Goal: Transaction & Acquisition: Purchase product/service

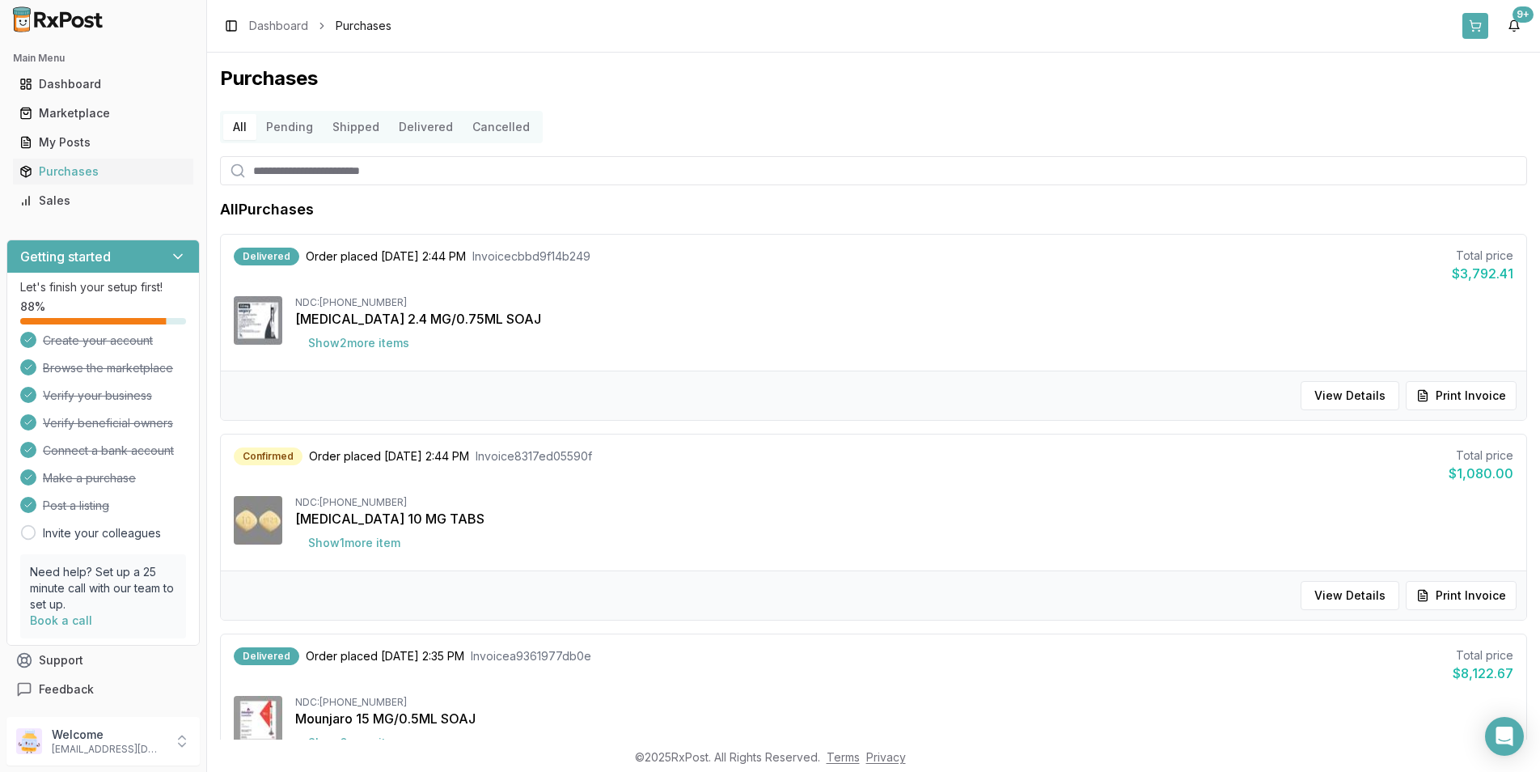
click at [1480, 29] on button at bounding box center [1476, 26] width 26 height 26
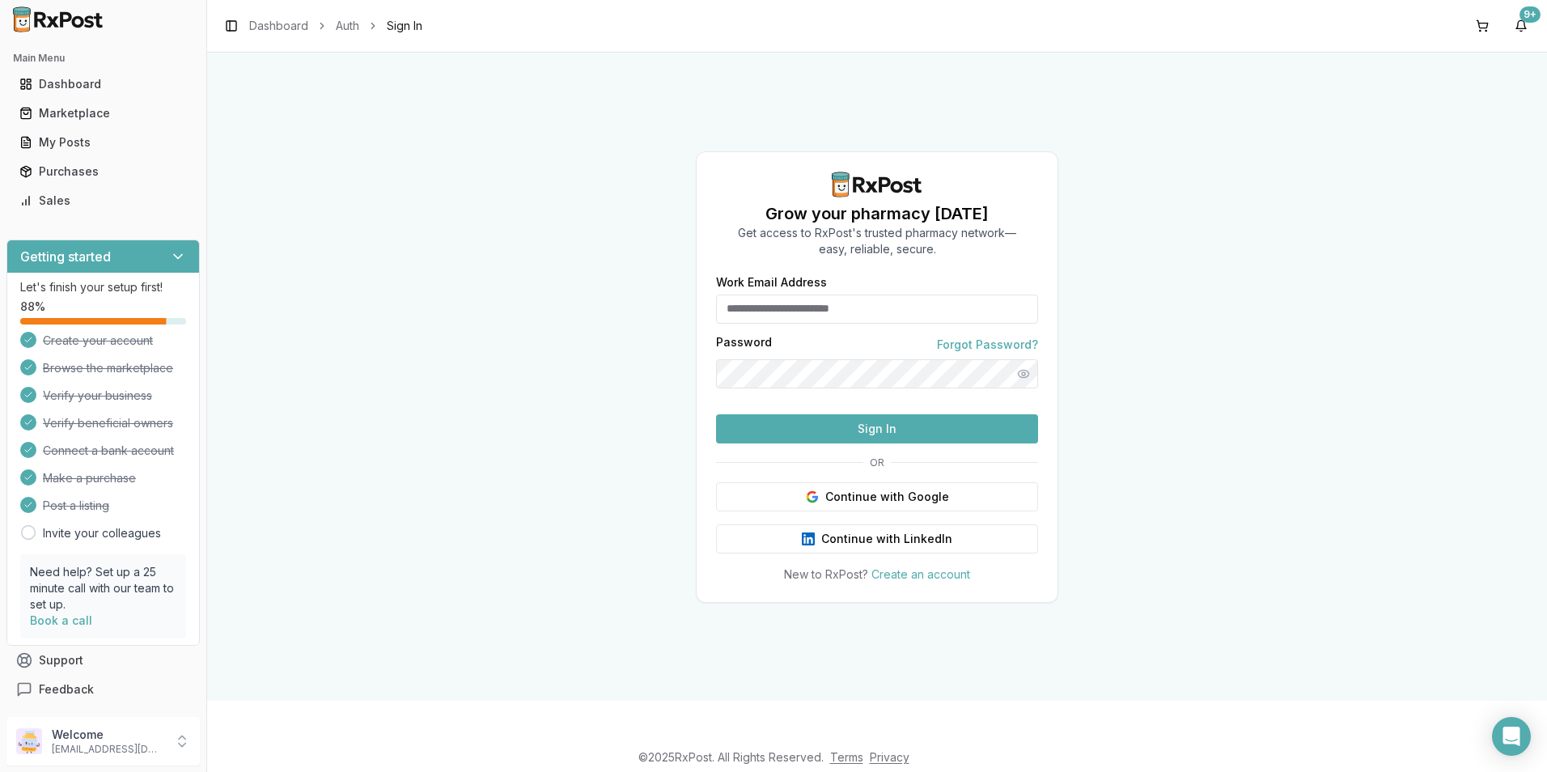
type input "**********"
click at [877, 443] on button "Sign In" at bounding box center [877, 428] width 322 height 29
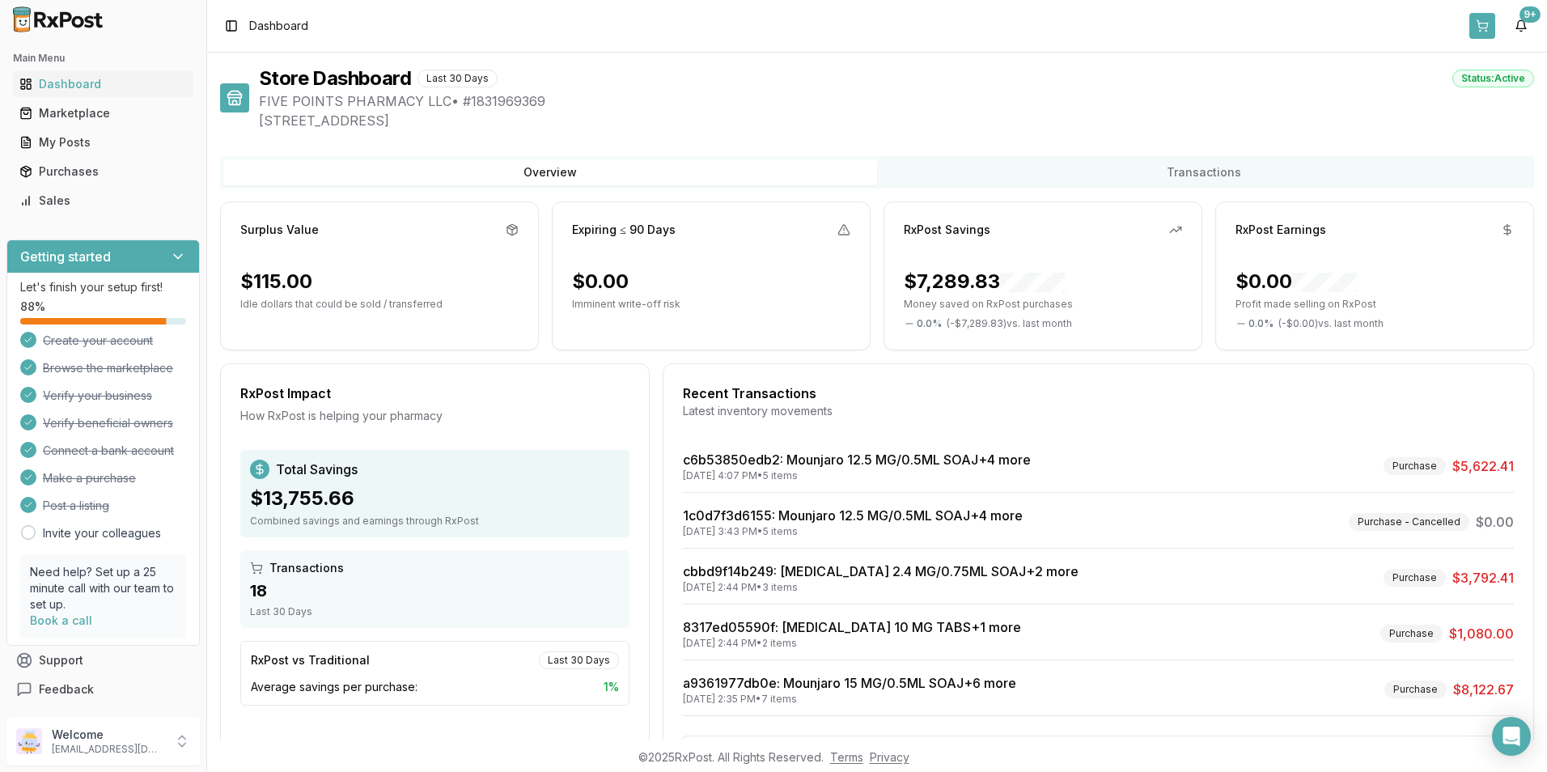
click at [1477, 26] on button at bounding box center [1482, 26] width 26 height 26
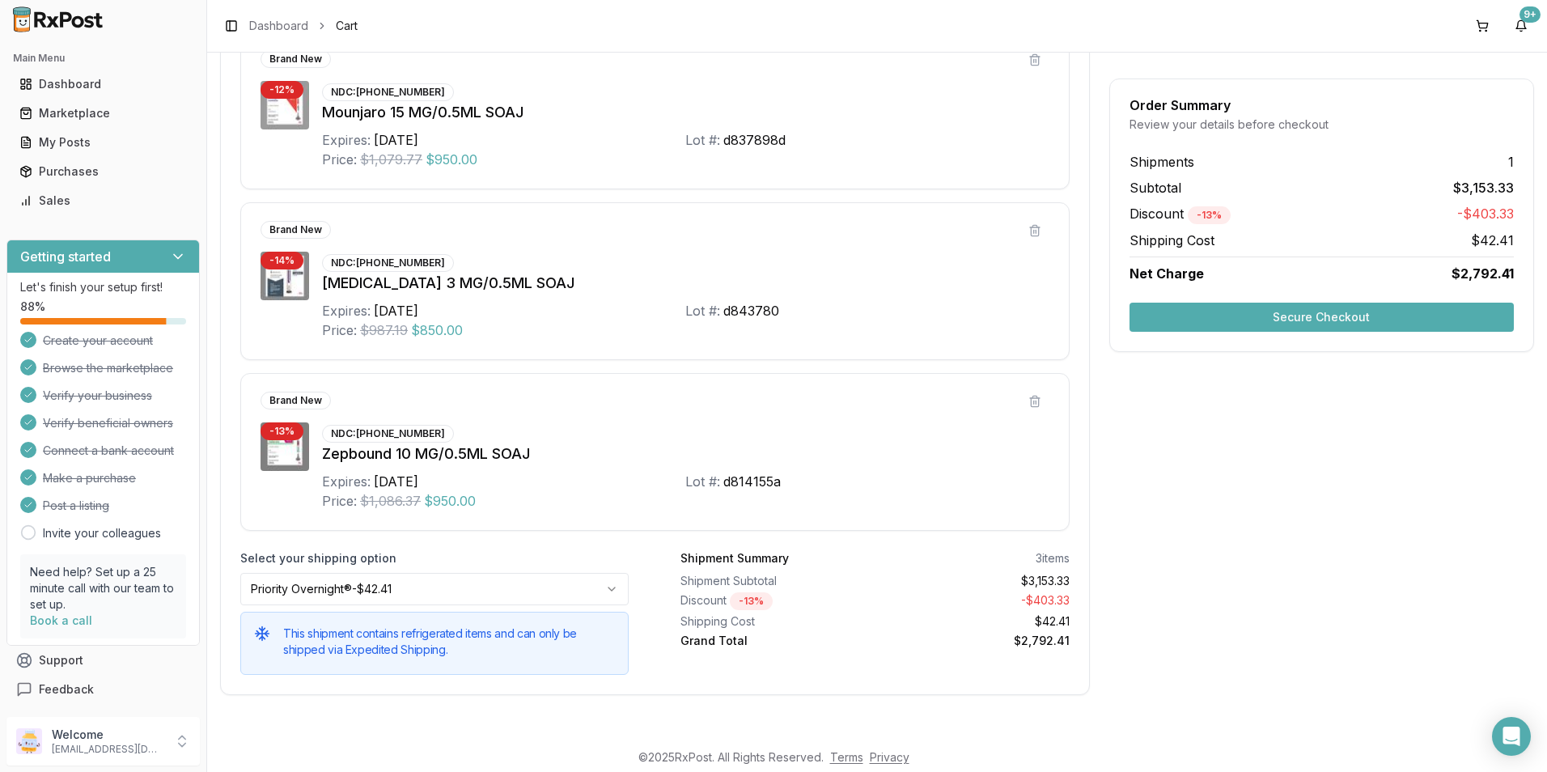
scroll to position [325, 0]
click at [1389, 316] on button "Secure Checkout" at bounding box center [1321, 317] width 384 height 29
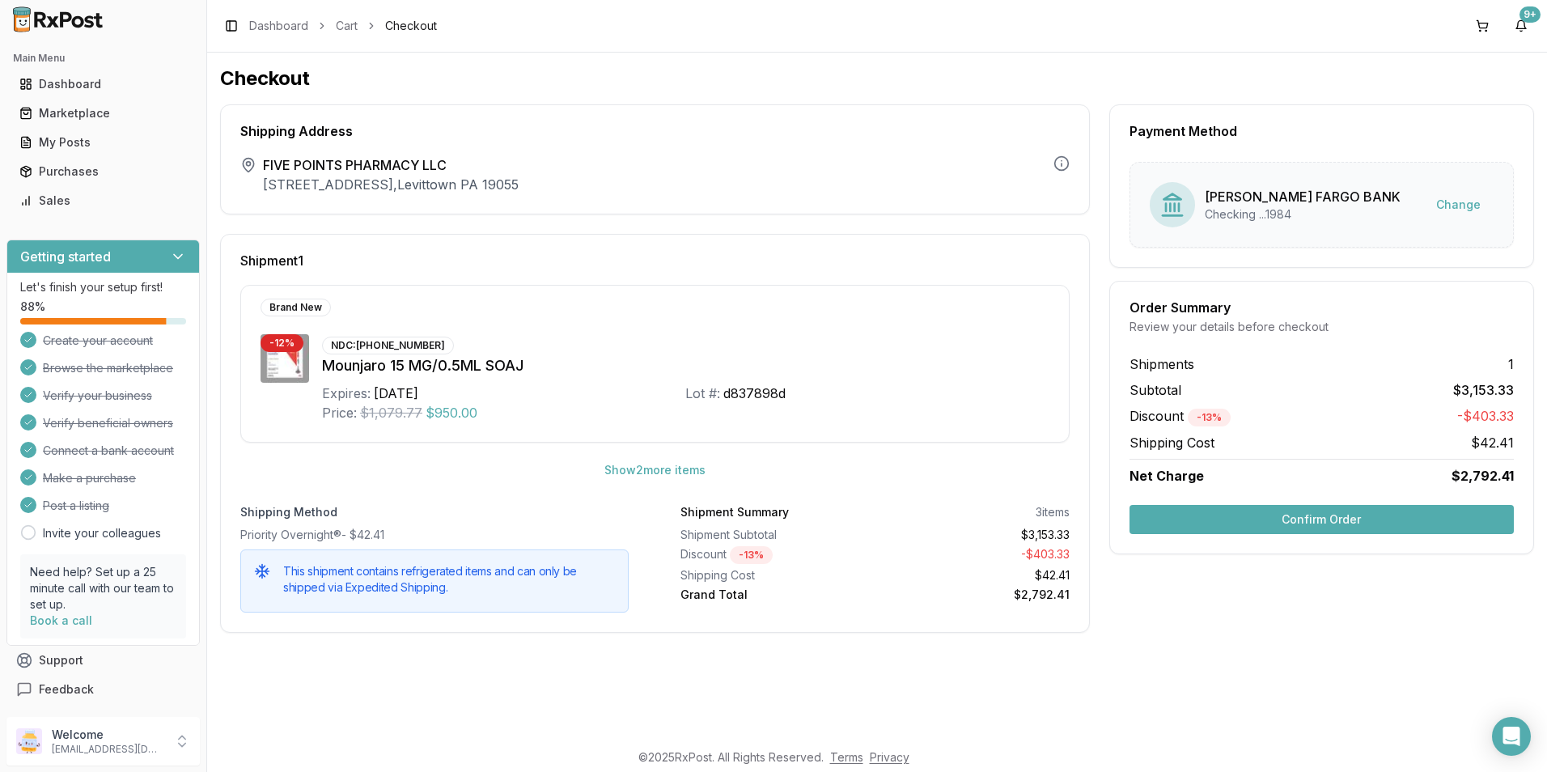
click at [1287, 524] on button "Confirm Order" at bounding box center [1321, 519] width 384 height 29
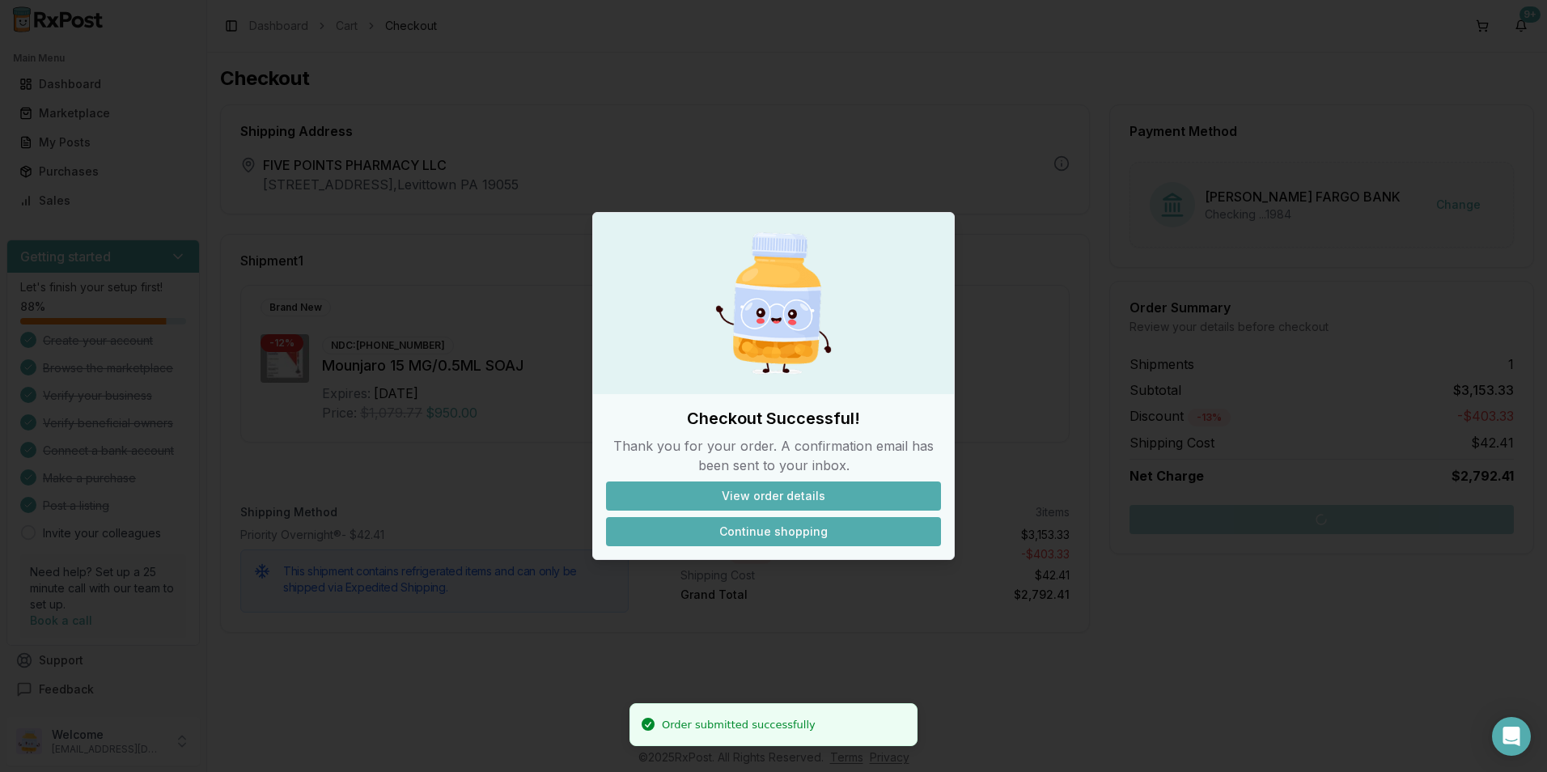
click at [769, 528] on button "Continue shopping" at bounding box center [773, 531] width 335 height 29
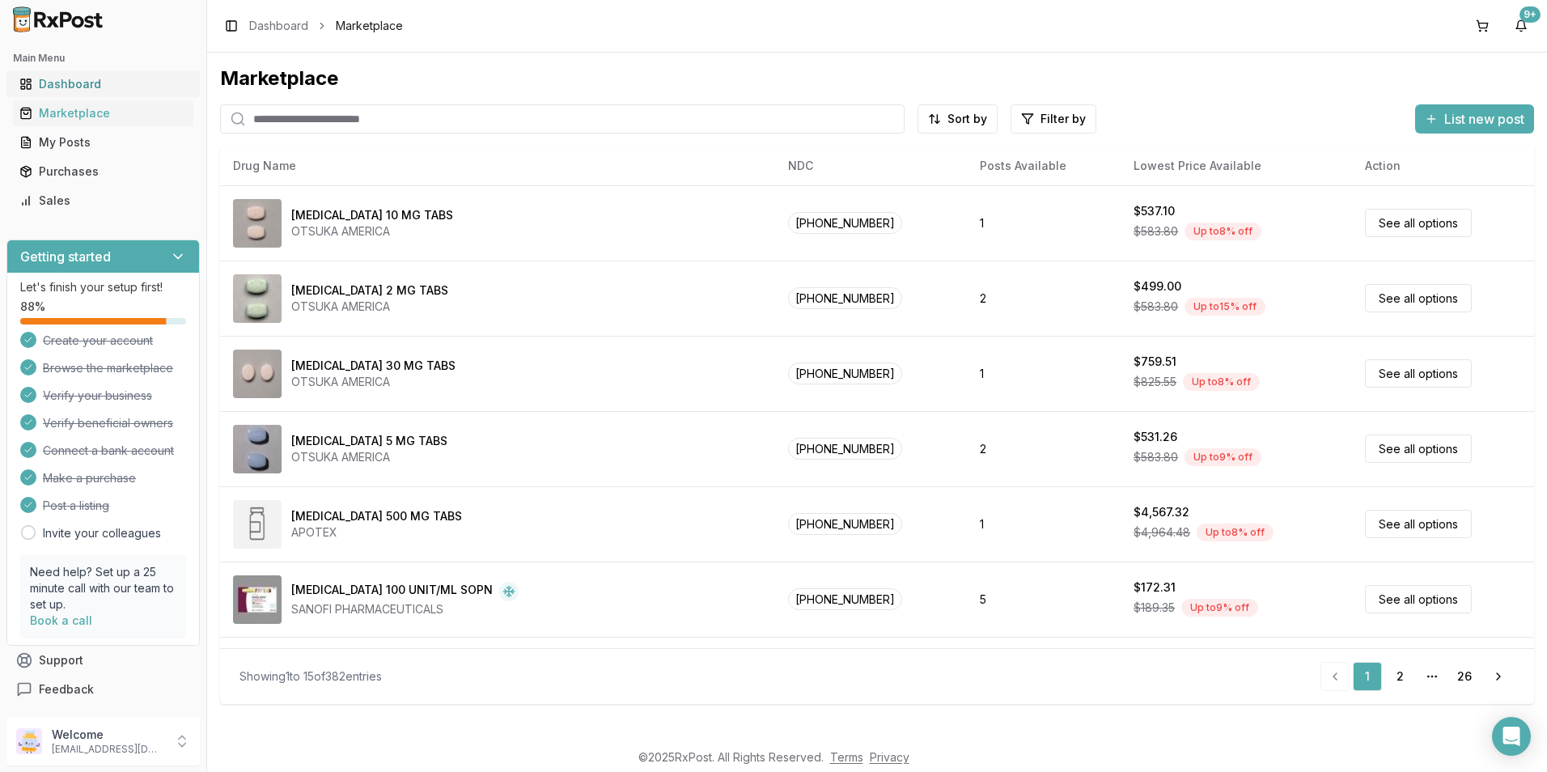
click at [51, 90] on div "Dashboard" at bounding box center [102, 84] width 167 height 16
